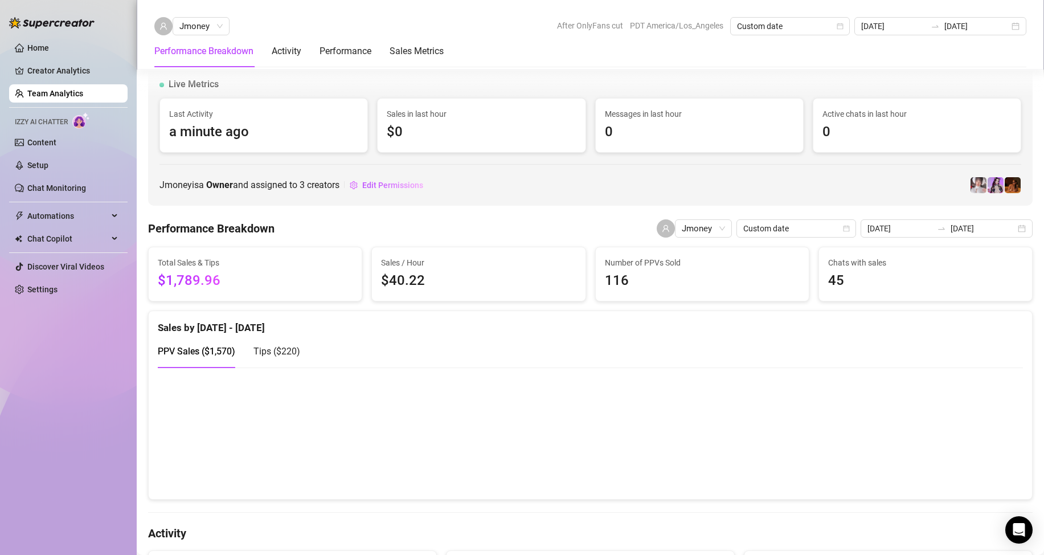
scroll to position [741, 0]
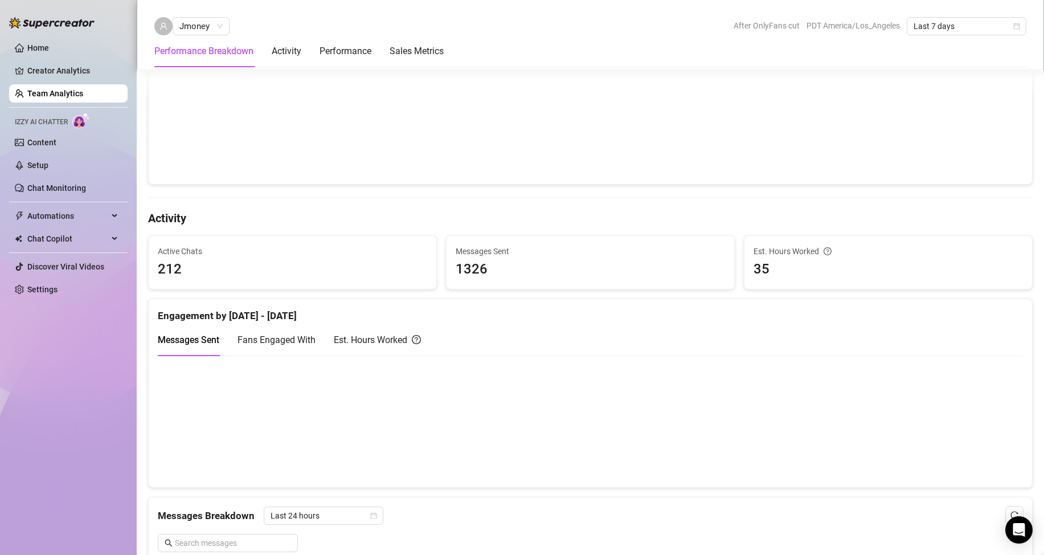
scroll to position [285, 0]
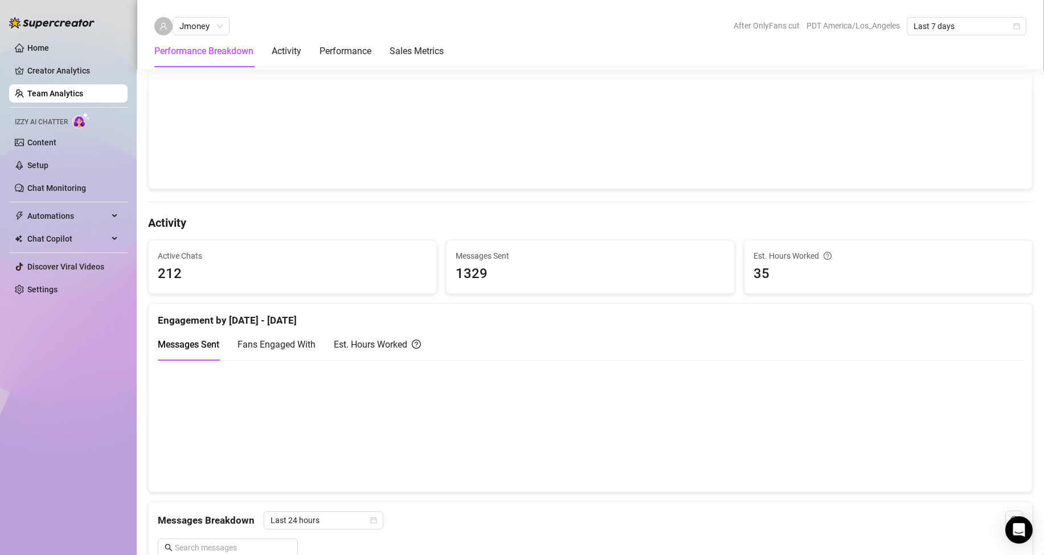
scroll to position [285, 0]
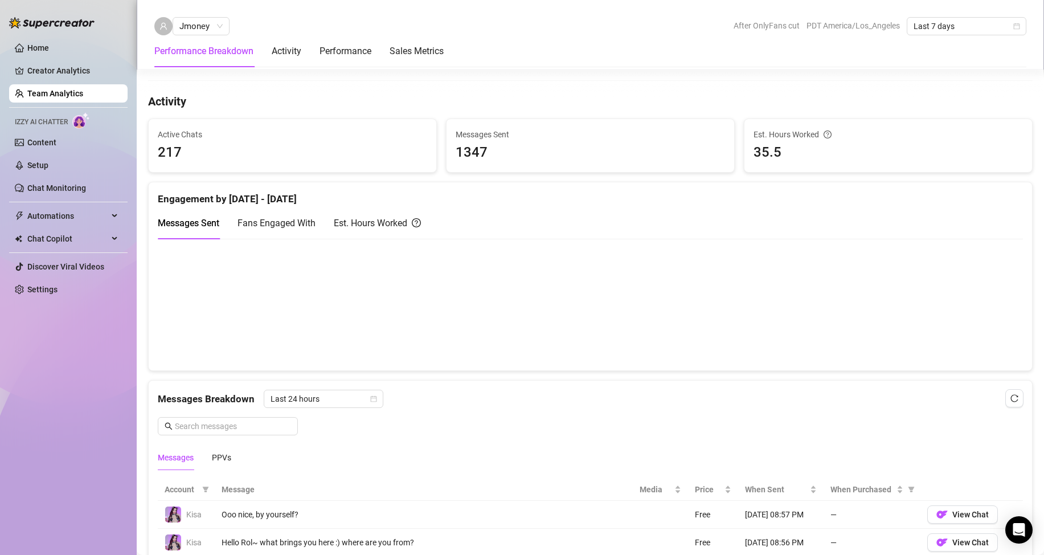
scroll to position [627, 0]
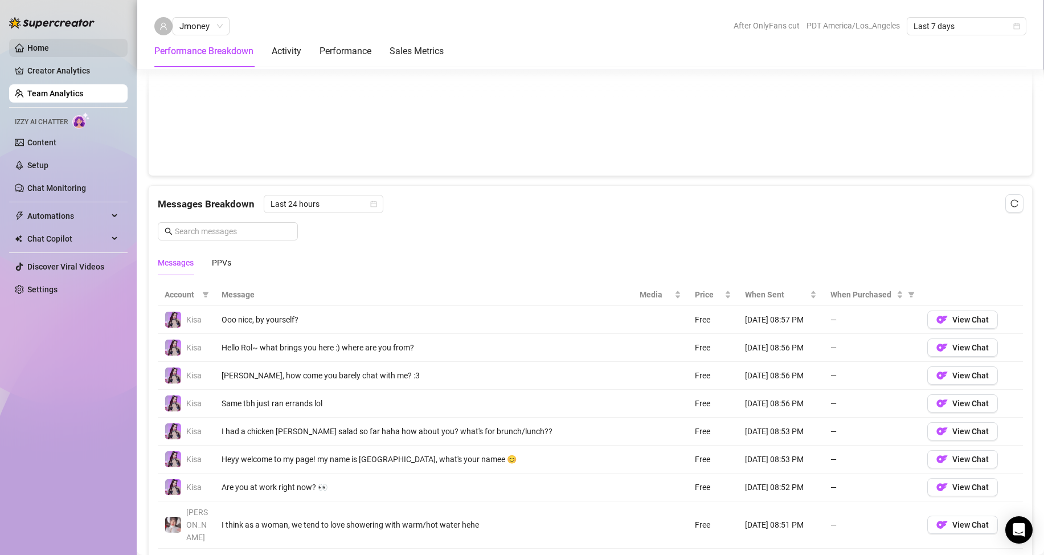
drag, startPoint x: 101, startPoint y: 100, endPoint x: 94, endPoint y: 39, distance: 61.4
click at [83, 98] on link "Team Analytics" at bounding box center [55, 93] width 56 height 9
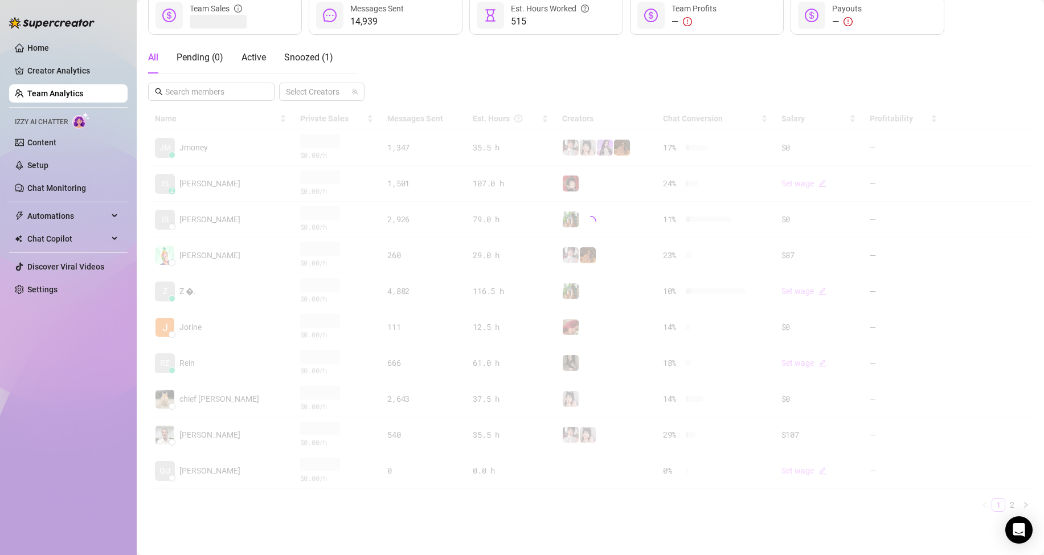
scroll to position [164, 0]
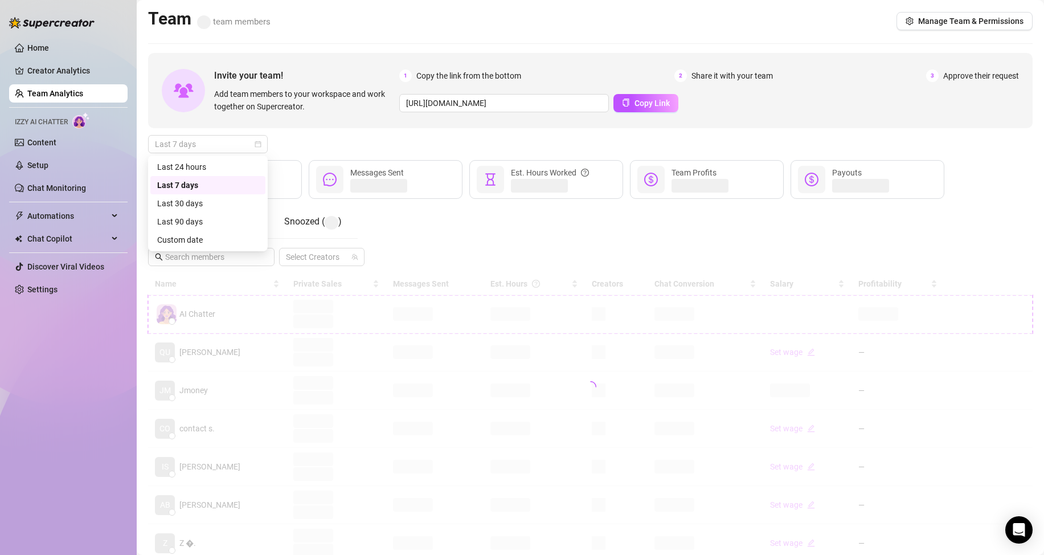
drag, startPoint x: 241, startPoint y: 147, endPoint x: 239, endPoint y: 162, distance: 14.9
click at [239, 149] on span "Last 7 days" at bounding box center [208, 144] width 106 height 17
click at [238, 242] on div "Custom date" at bounding box center [207, 240] width 101 height 13
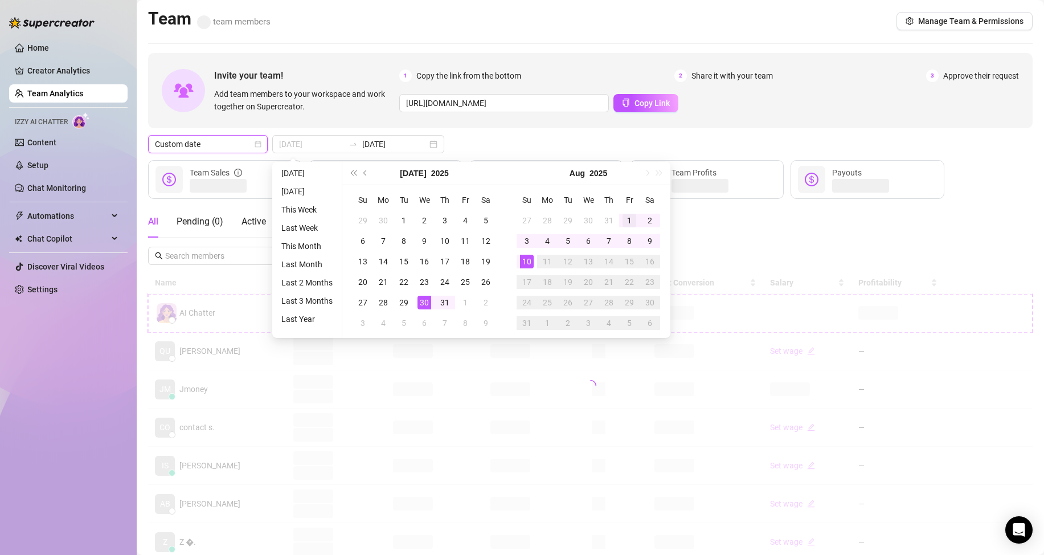
type input "2025-08-01"
click at [626, 222] on div "1" at bounding box center [630, 221] width 14 height 14
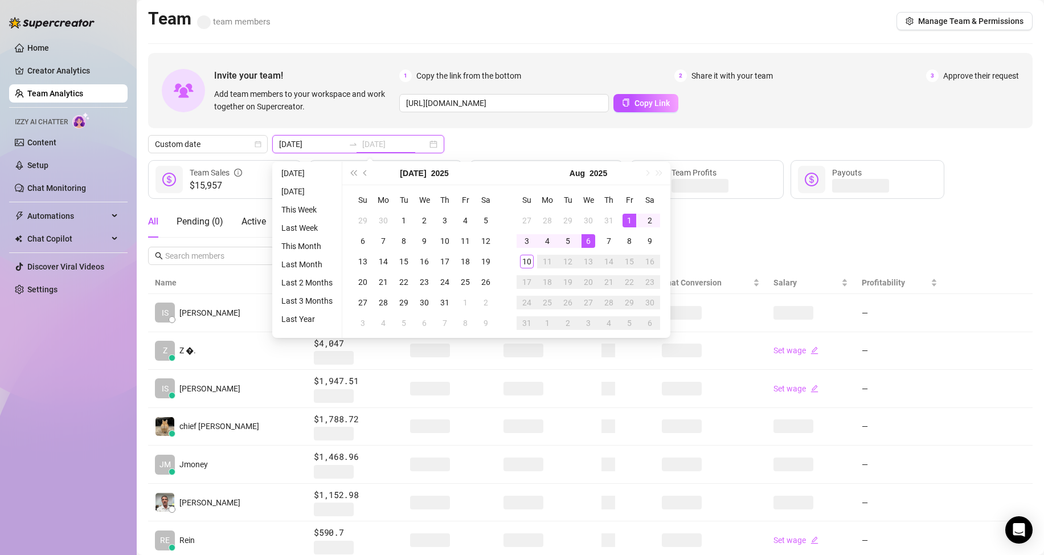
type input "2025-08-06"
type input "2025-08-03"
type input "2025-08-10"
click at [530, 267] on div "10" at bounding box center [527, 262] width 14 height 14
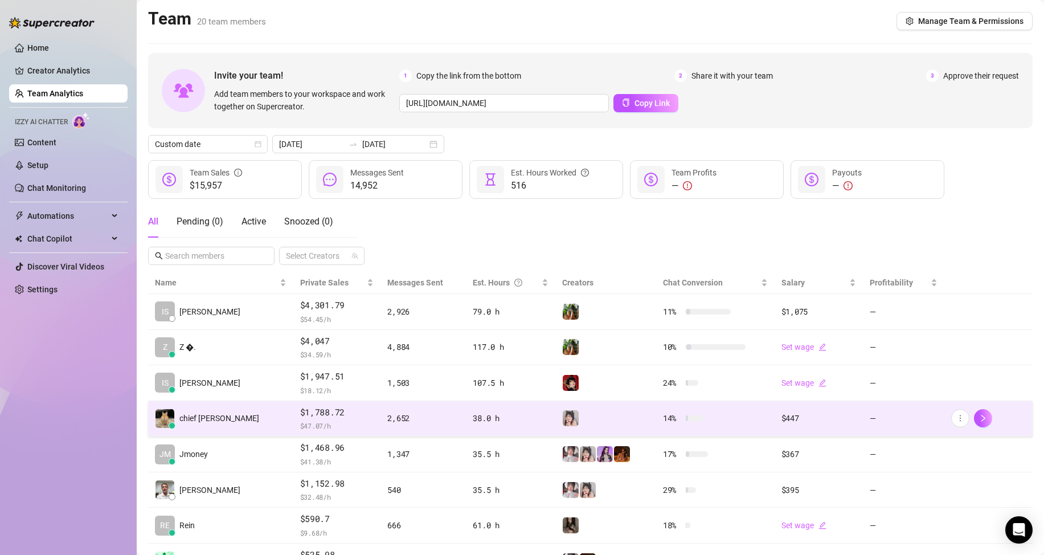
click at [228, 426] on td "chief [PERSON_NAME]" at bounding box center [220, 419] width 145 height 36
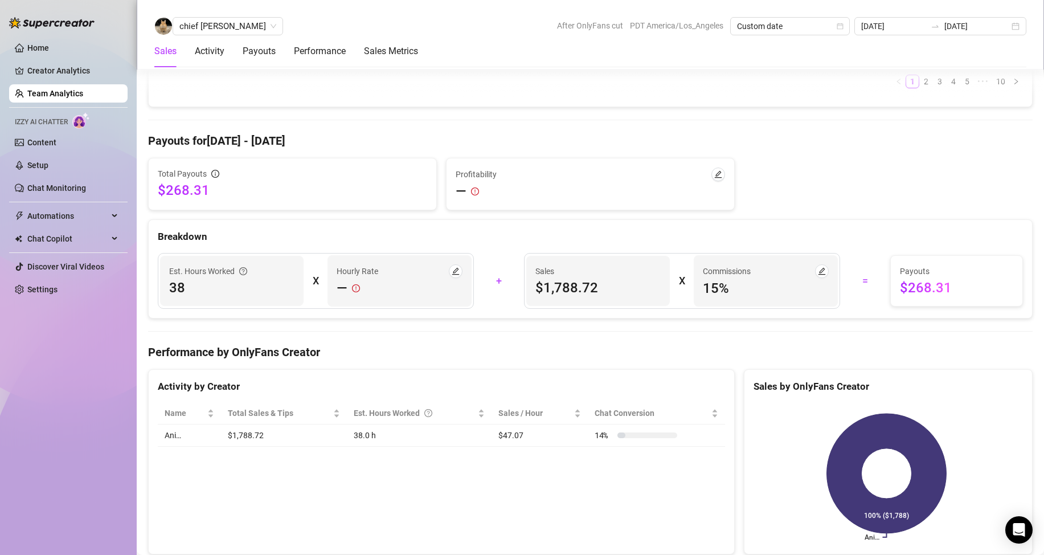
scroll to position [1367, 0]
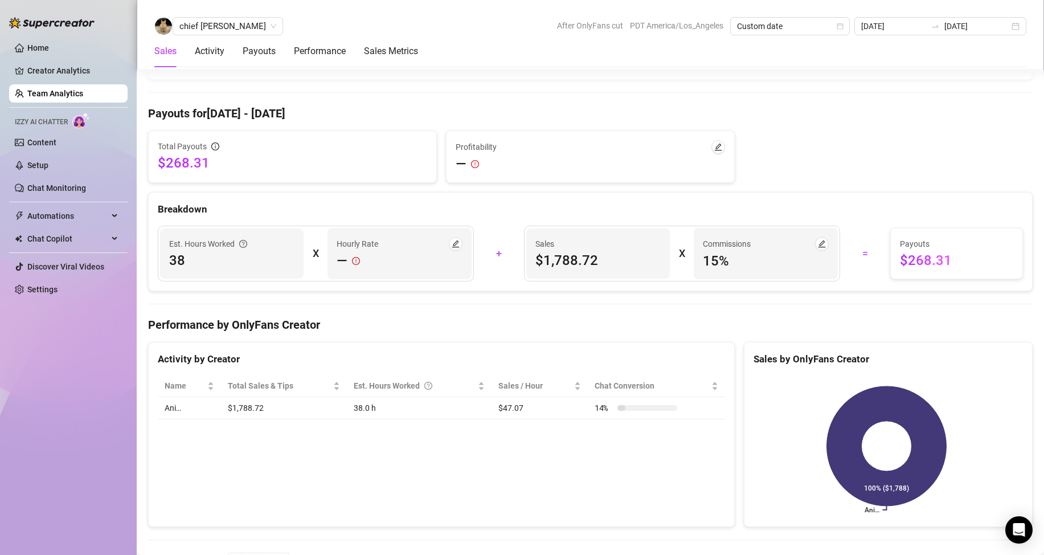
drag, startPoint x: 55, startPoint y: 95, endPoint x: 142, endPoint y: 114, distance: 89.7
click at [55, 95] on link "Team Analytics" at bounding box center [55, 93] width 56 height 9
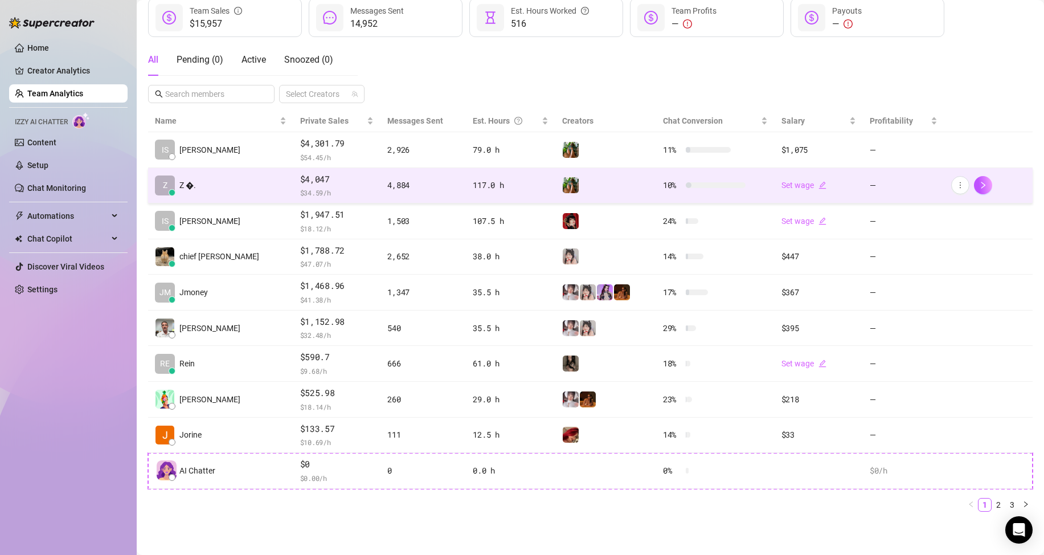
scroll to position [162, 0]
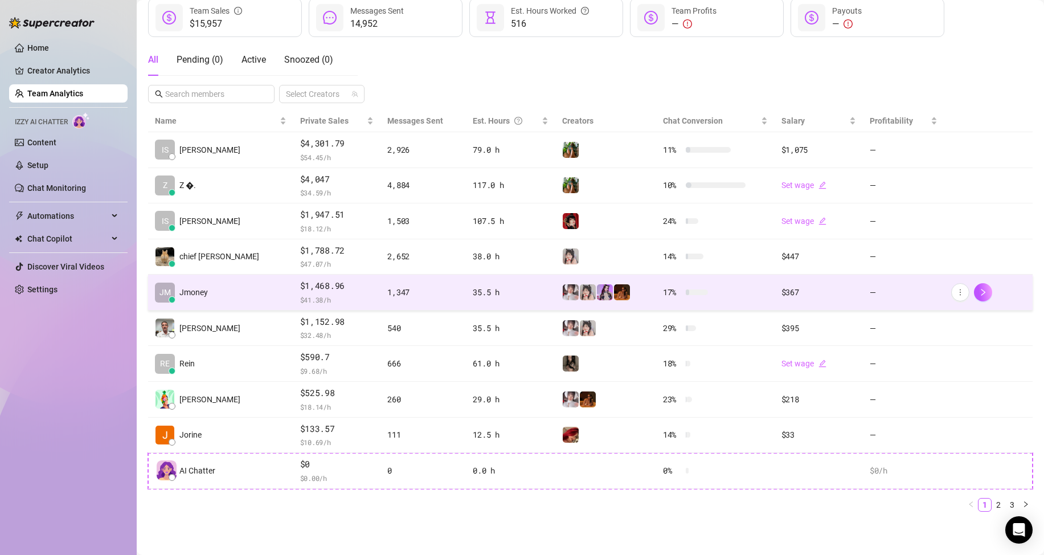
click at [235, 290] on td "JM Jmoney" at bounding box center [220, 293] width 145 height 36
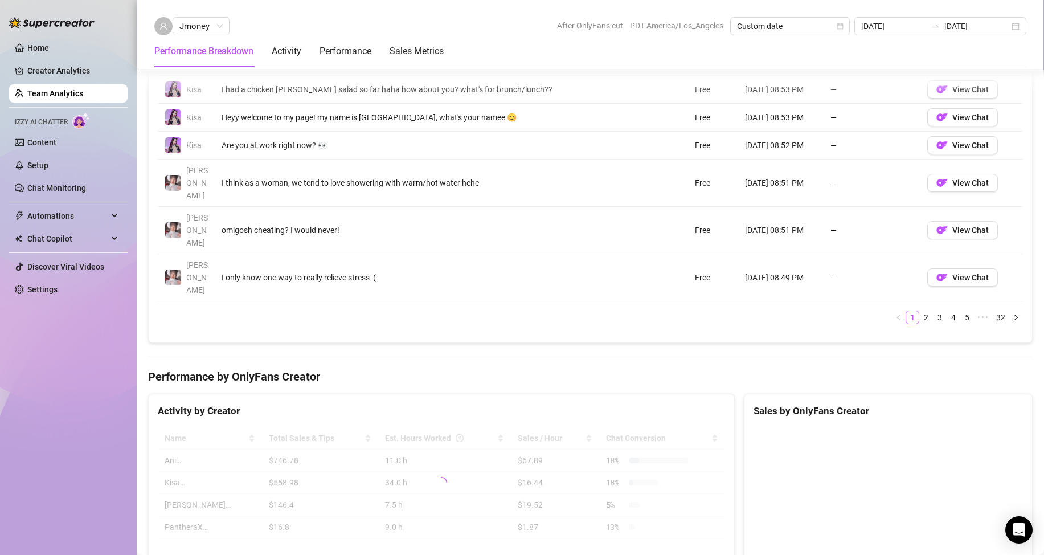
scroll to position [984, 0]
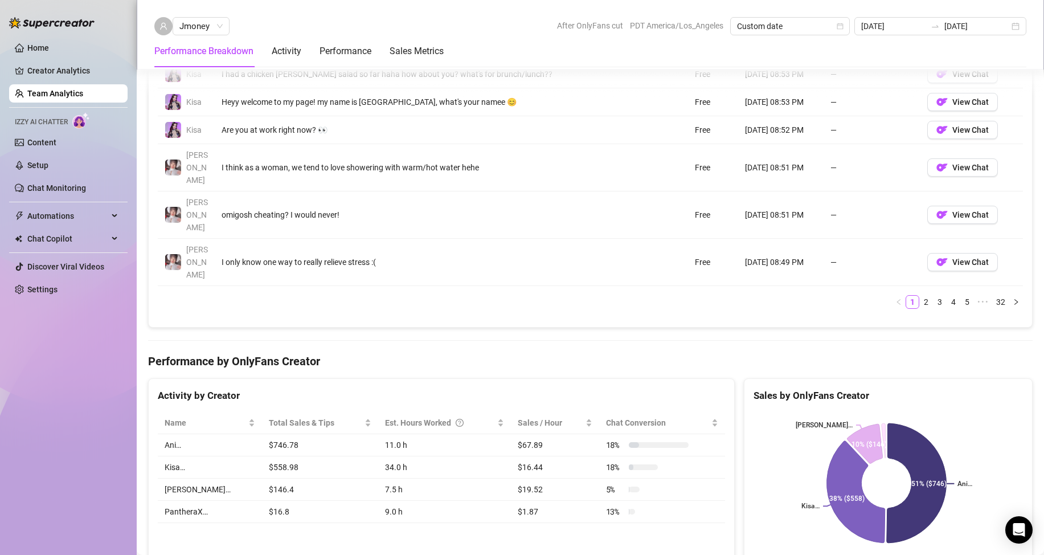
click at [65, 89] on link "Team Analytics" at bounding box center [55, 93] width 56 height 9
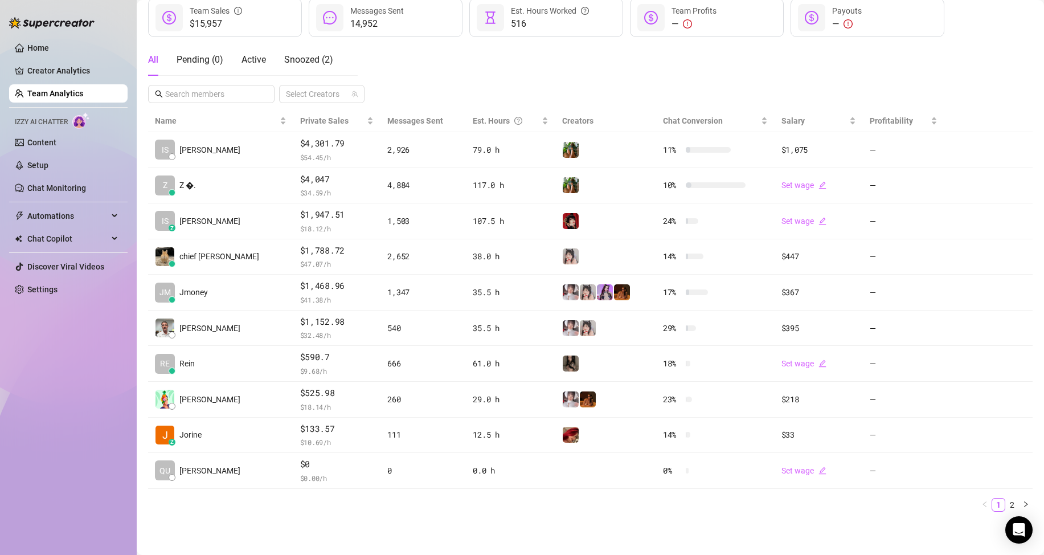
scroll to position [162, 0]
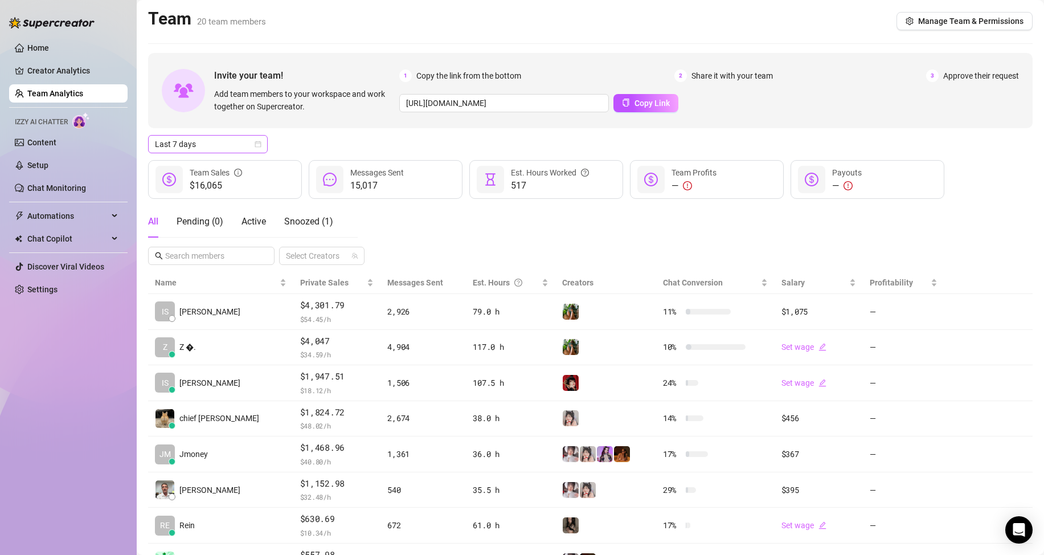
click at [250, 146] on span "Last 7 days" at bounding box center [208, 144] width 106 height 17
click at [238, 236] on div "Custom date" at bounding box center [207, 240] width 101 height 13
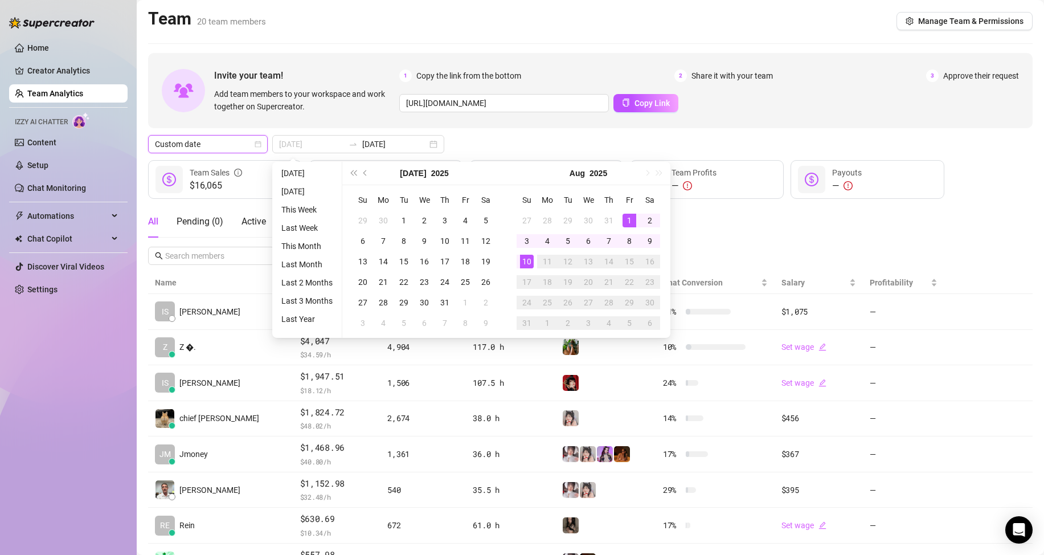
type input "[DATE]"
click at [632, 224] on div "1" at bounding box center [630, 221] width 14 height 14
type input "2025-08-10"
click at [532, 262] on div "10" at bounding box center [527, 262] width 14 height 14
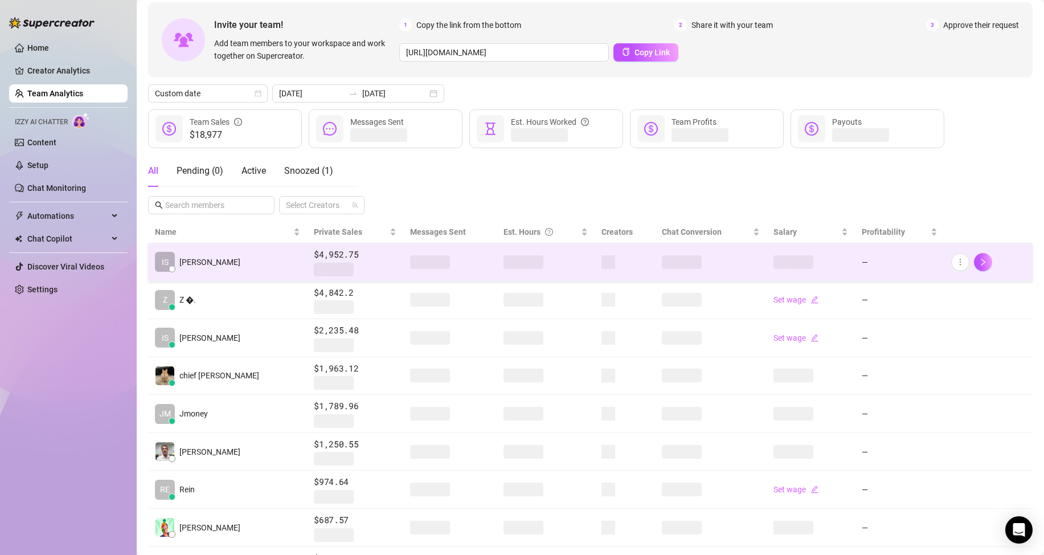
scroll to position [57, 0]
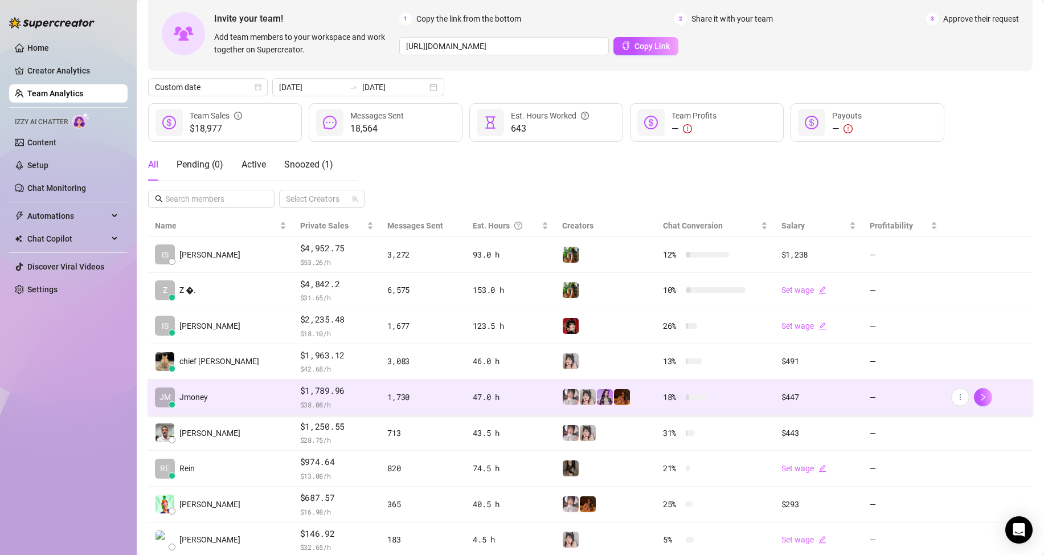
click at [214, 399] on td "JM Jmoney" at bounding box center [220, 397] width 145 height 36
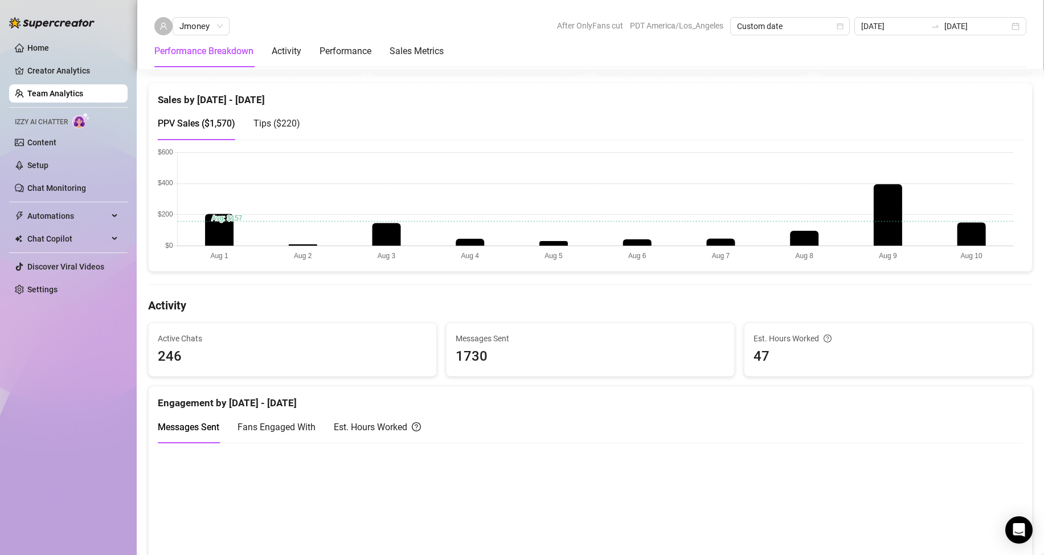
scroll to position [342, 0]
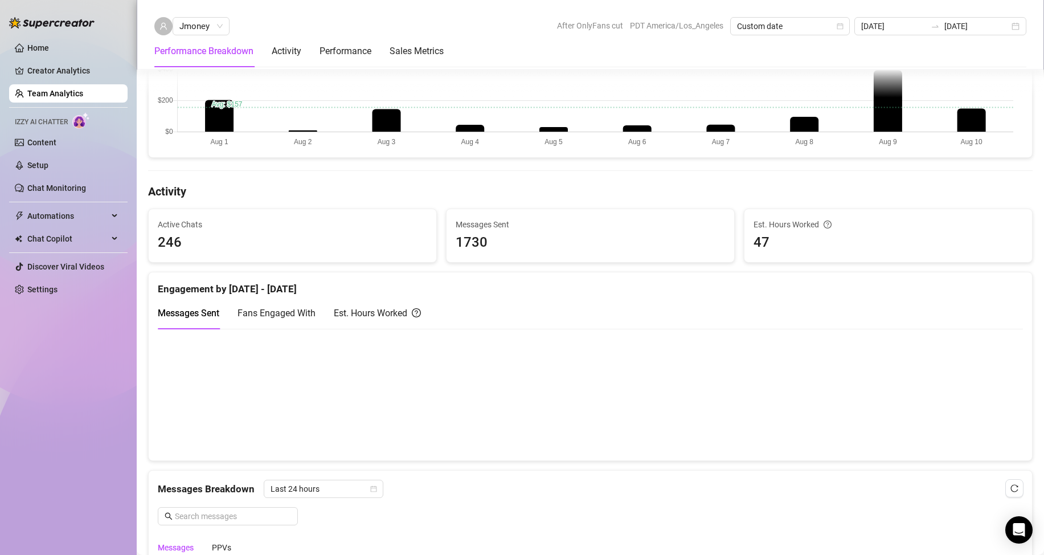
click at [365, 306] on div "Est. Hours Worked" at bounding box center [377, 313] width 87 height 14
click at [205, 306] on div "Messages Sent" at bounding box center [189, 313] width 62 height 14
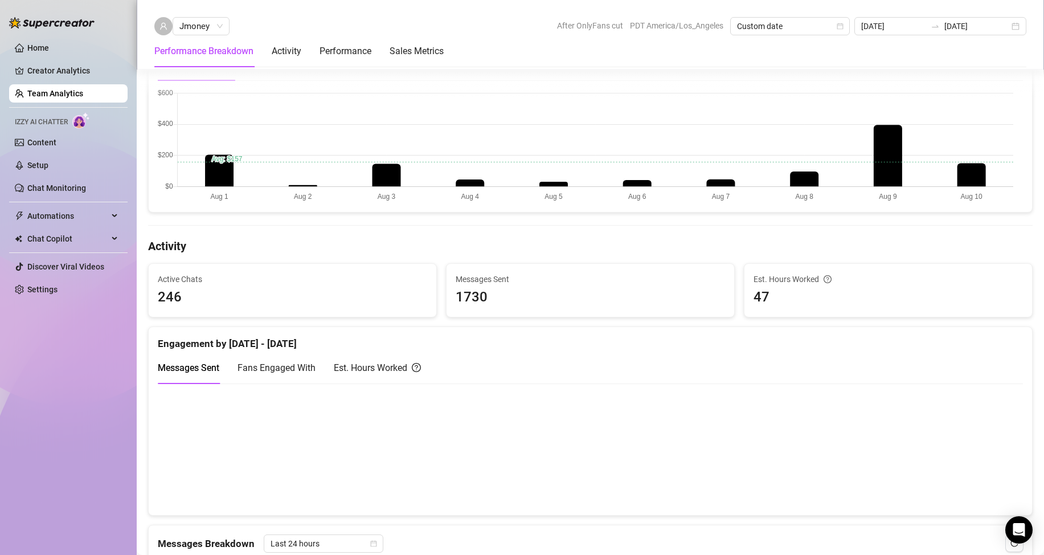
scroll to position [285, 0]
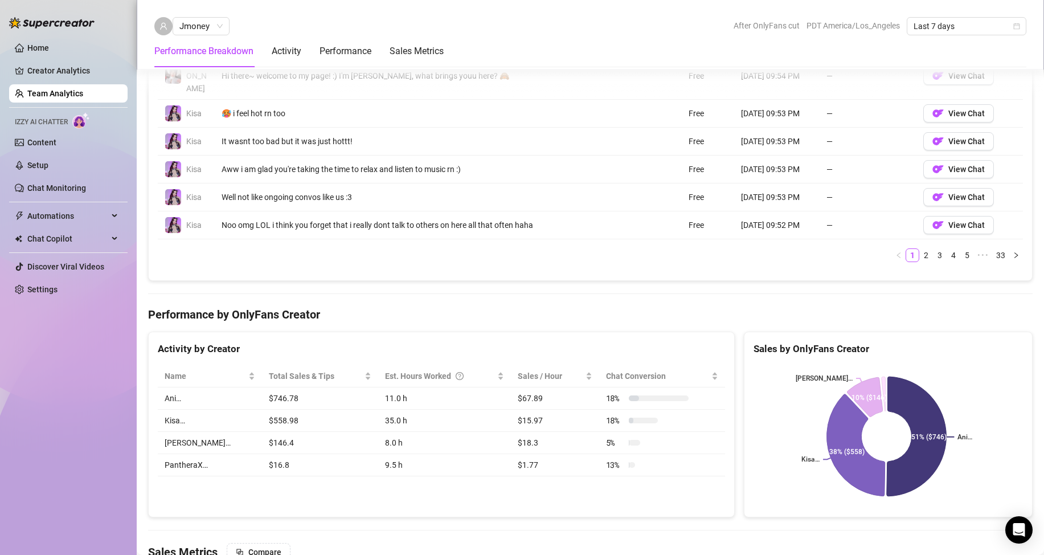
scroll to position [1025, 0]
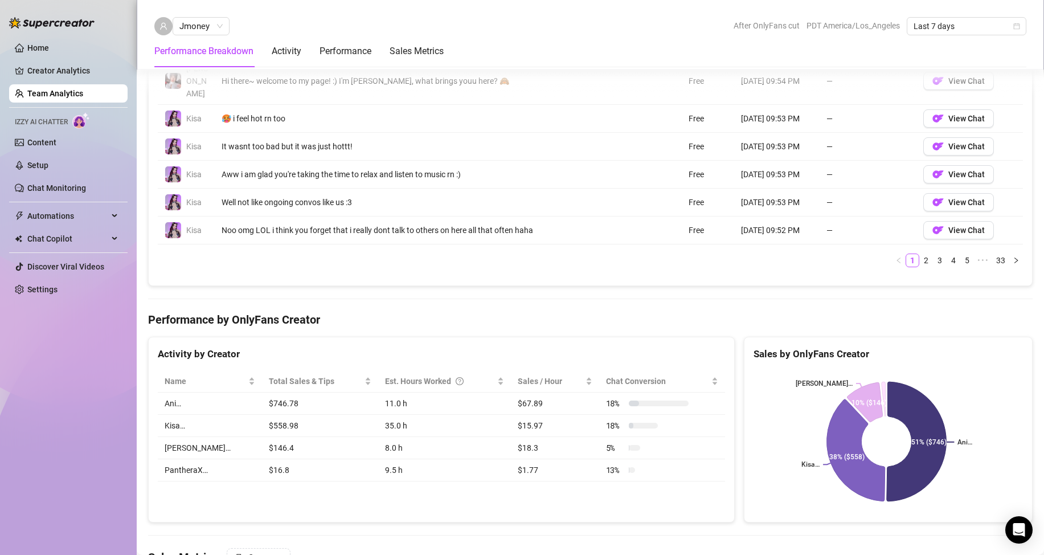
drag, startPoint x: 92, startPoint y: 100, endPoint x: 0, endPoint y: 79, distance: 94.8
click at [83, 98] on link "Team Analytics" at bounding box center [55, 93] width 56 height 9
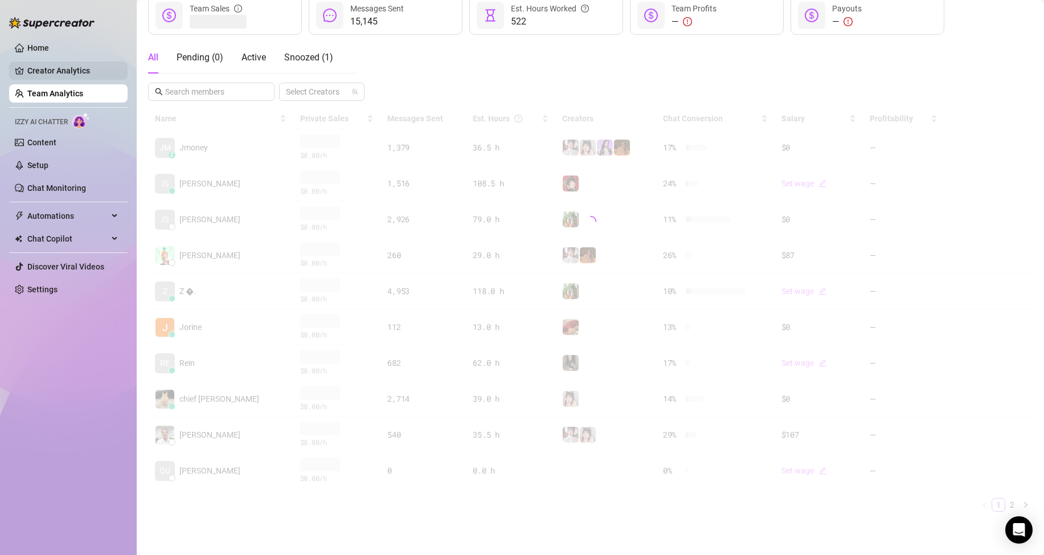
scroll to position [164, 0]
